Goal: Transaction & Acquisition: Purchase product/service

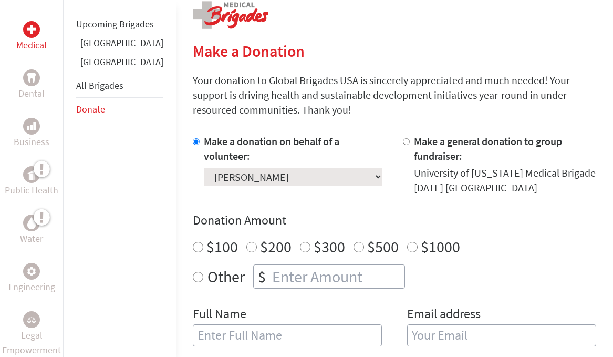
scroll to position [221, 0]
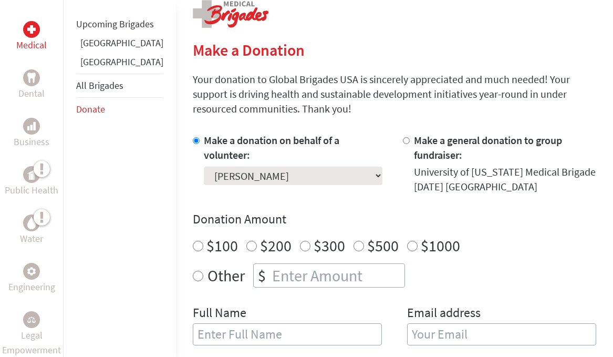
click at [193, 276] on input "Other" at bounding box center [198, 276] width 11 height 11
radio input "true"
click at [270, 275] on input "number" at bounding box center [337, 275] width 135 height 23
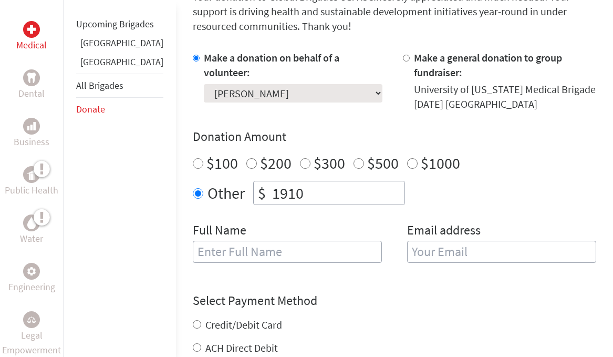
scroll to position [318, 0]
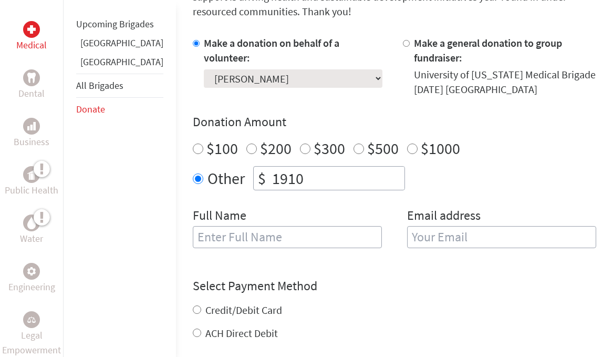
type input "1910"
click at [284, 240] on input "text" at bounding box center [287, 237] width 189 height 22
click at [494, 244] on input "email" at bounding box center [501, 237] width 189 height 22
click at [257, 232] on input "[GEOGRAPHIC_DATA]" at bounding box center [287, 237] width 189 height 22
type input "[PERSON_NAME]"
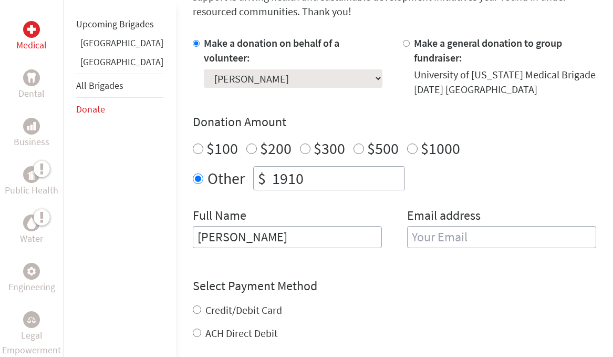
click at [450, 233] on input "email" at bounding box center [501, 237] width 189 height 22
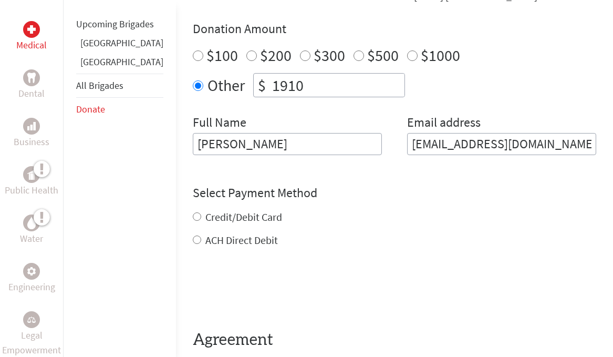
scroll to position [417, 0]
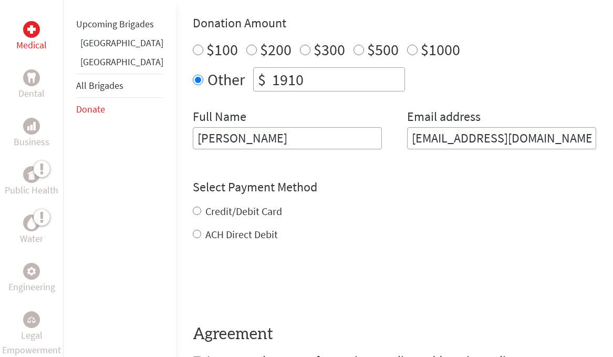
type input "[EMAIL_ADDRESS][DOMAIN_NAME]"
click at [193, 207] on div "Credit/Debit Card ACH Direct Debit" at bounding box center [395, 223] width 404 height 38
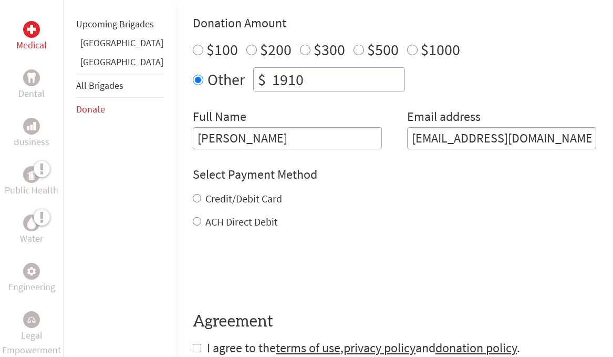
click at [193, 196] on input "Credit/Debit Card" at bounding box center [197, 198] width 8 height 8
radio input "true"
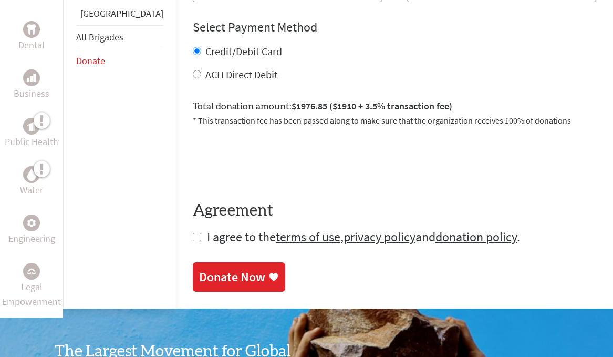
scroll to position [564, 0]
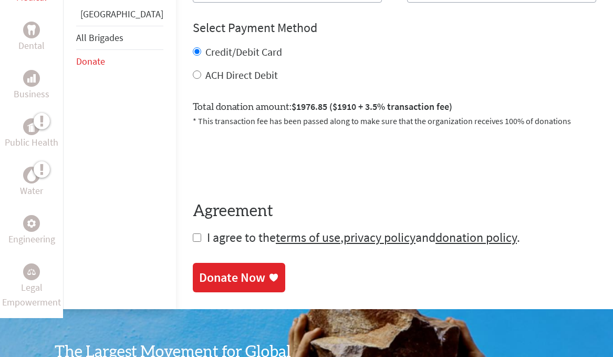
click at [193, 239] on input "checkbox" at bounding box center [197, 237] width 8 height 8
checkbox input "true"
click at [199, 286] on div "Donate Now" at bounding box center [232, 278] width 66 height 17
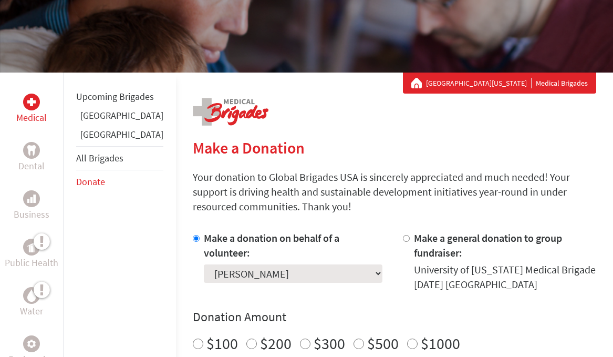
scroll to position [229, 0]
